Goal: Find specific page/section: Find specific page/section

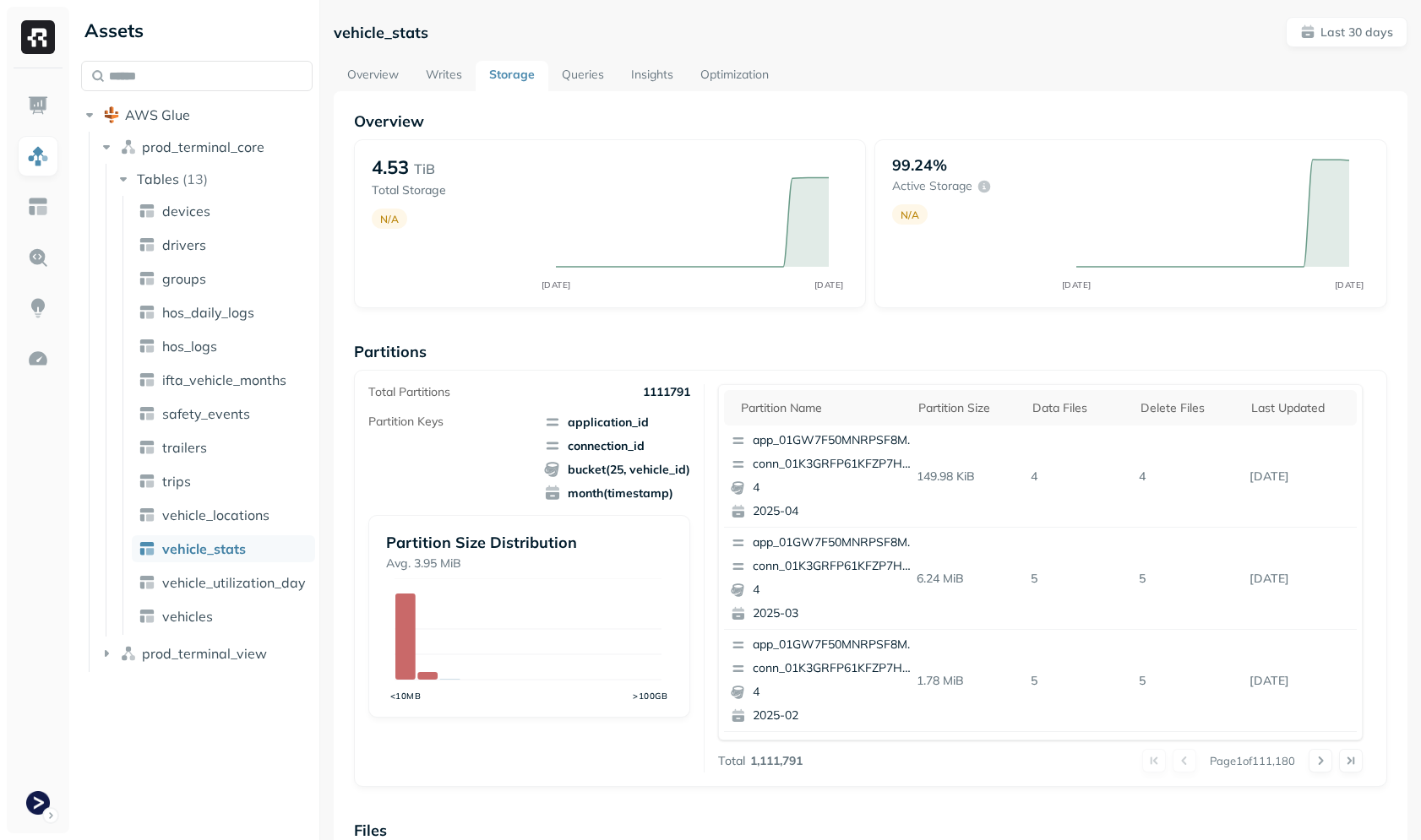
scroll to position [420, 0]
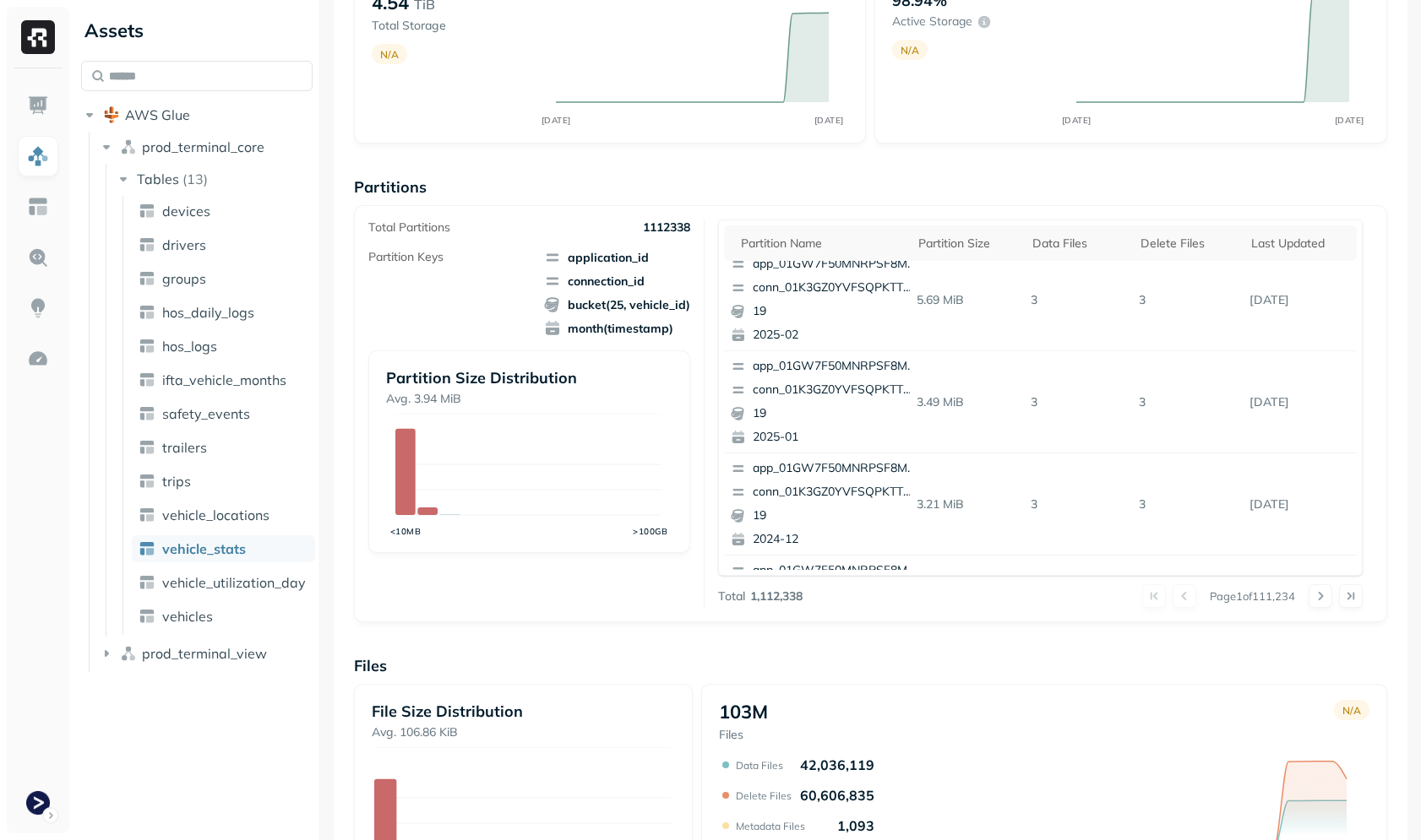
click at [565, 660] on p "Files" at bounding box center [870, 666] width 1033 height 20
click at [96, 738] on div "Assets AWS Glue prod_terminal_core Tables ( 13 ) devices drivers groups hos_dai…" at bounding box center [196, 420] width 244 height 840
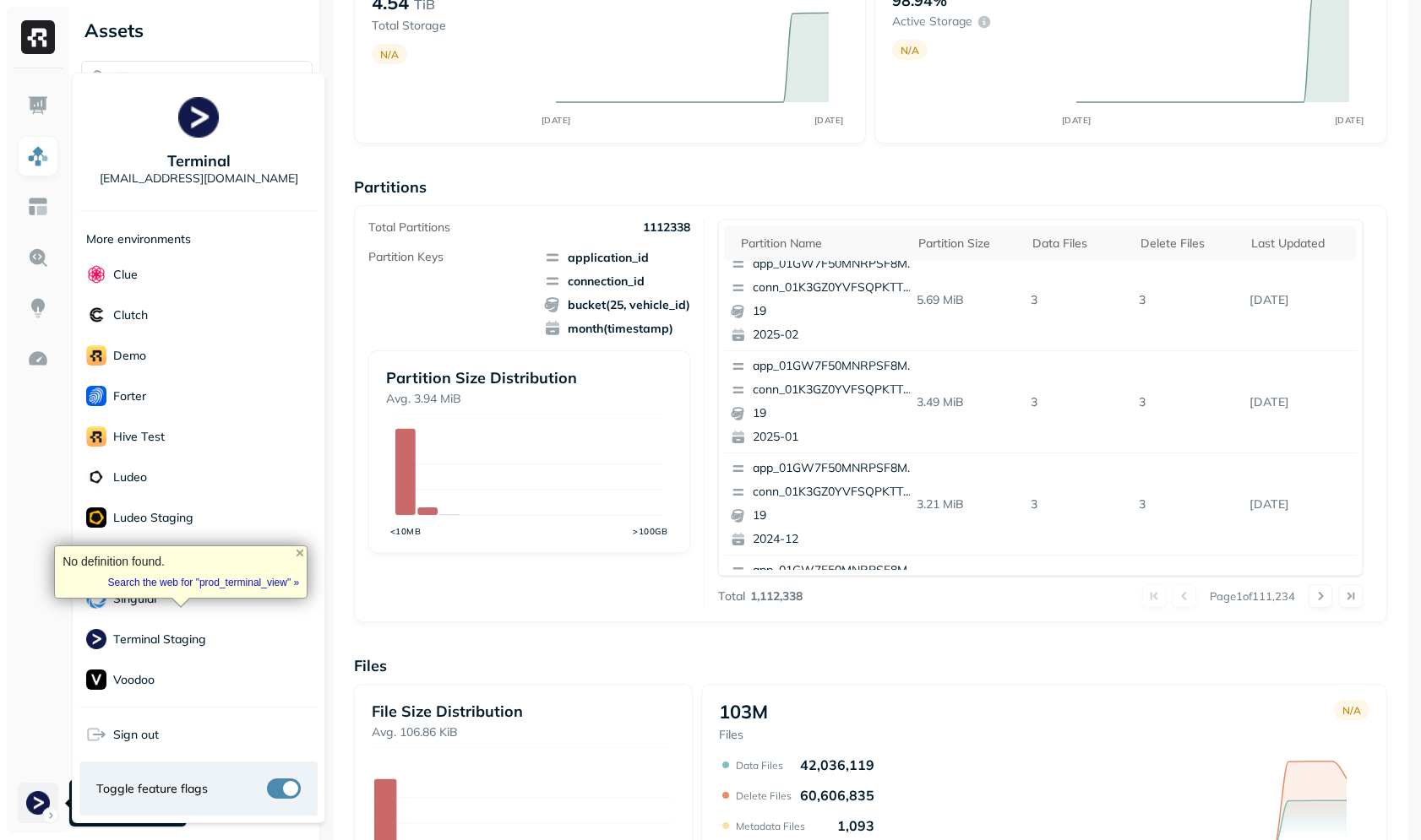
click at [55, 792] on html "Assets AWS Glue prod_terminal_core Tables ( 13 ) devices drivers groups hos_dai…" at bounding box center [710, 420] width 1421 height 840
click at [179, 395] on div "Forter" at bounding box center [199, 395] width 238 height 40
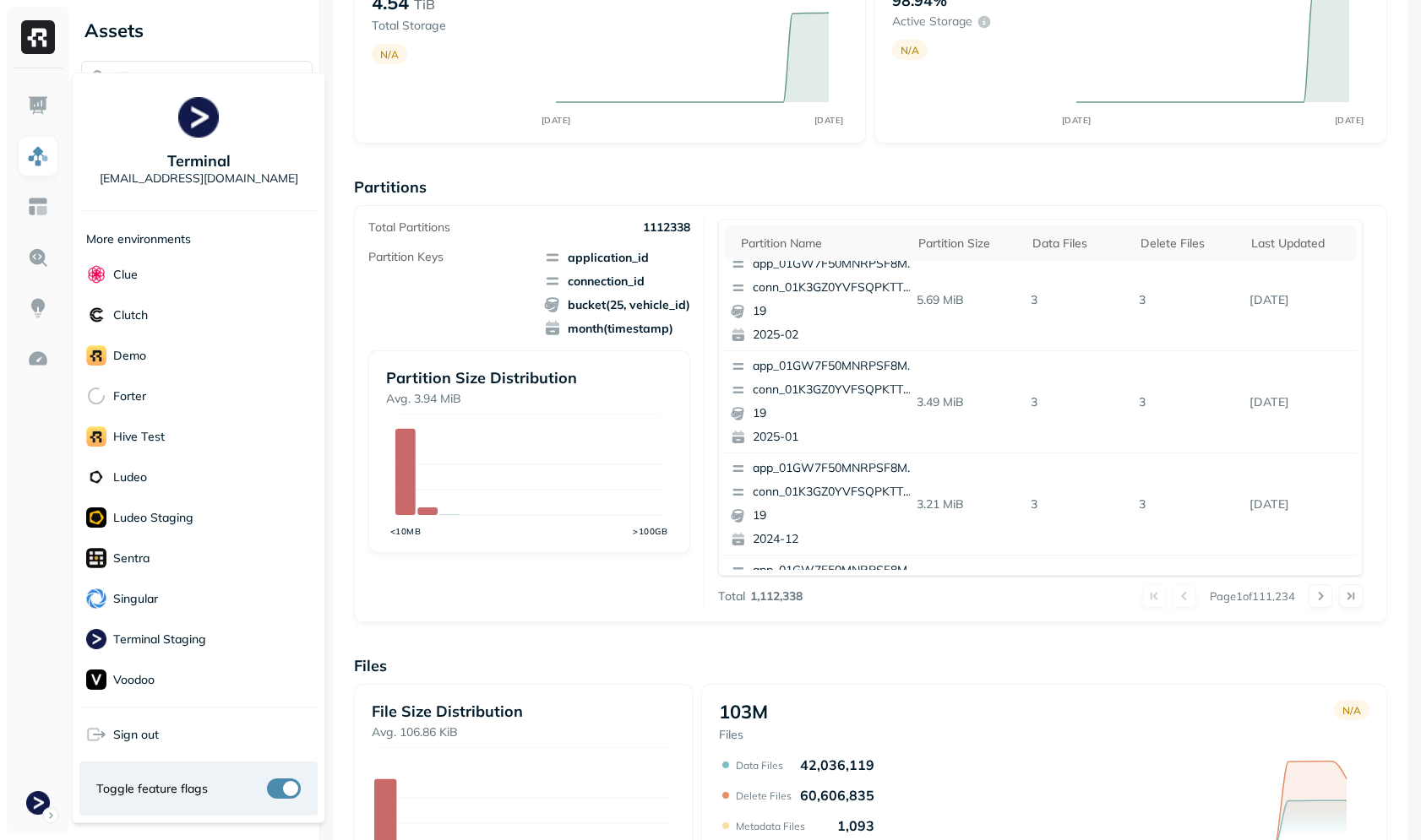
click at [384, 608] on html "Assets AWS Glue prod_terminal_core Tables ( 13 ) devices drivers groups hos_dai…" at bounding box center [710, 420] width 1421 height 840
